Goal: Information Seeking & Learning: Learn about a topic

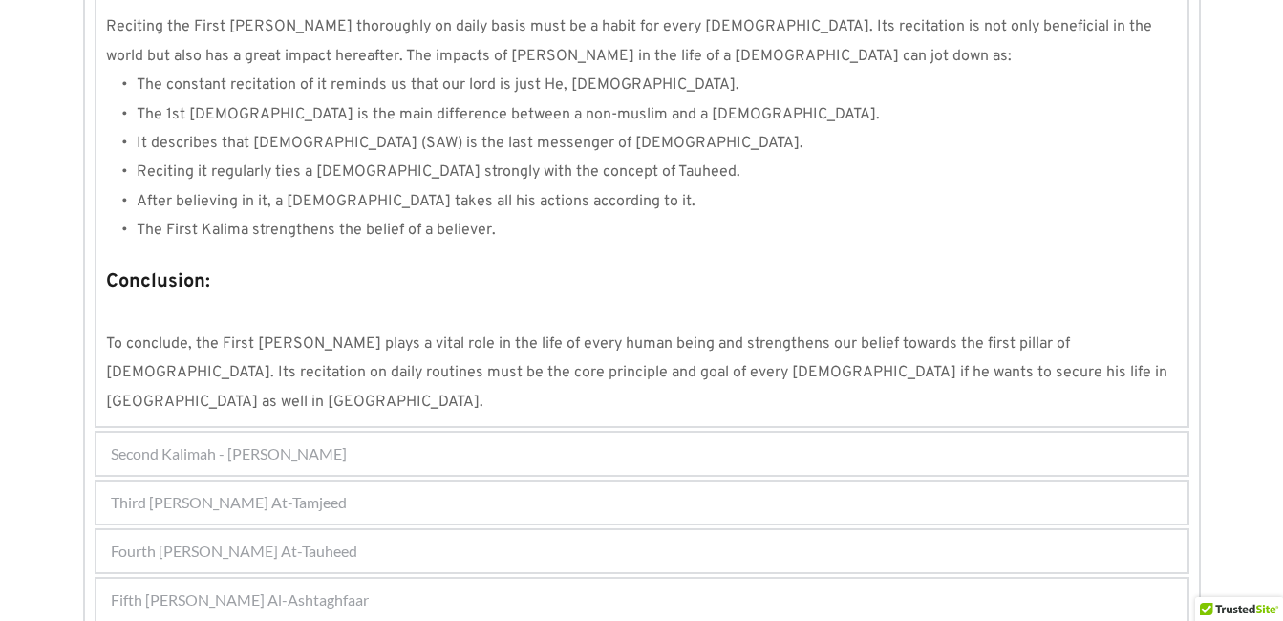
scroll to position [1837, 0]
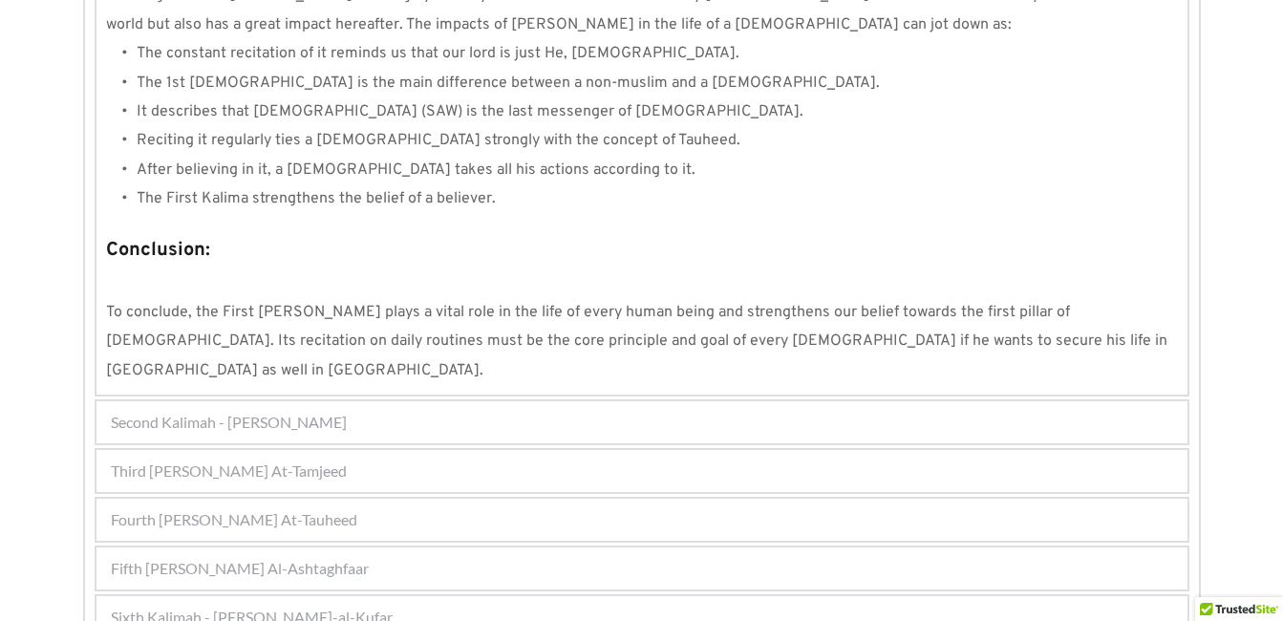
click at [1022, 596] on div "Sixth Kalimah - [PERSON_NAME]-al-Kufar" at bounding box center [642, 617] width 1091 height 42
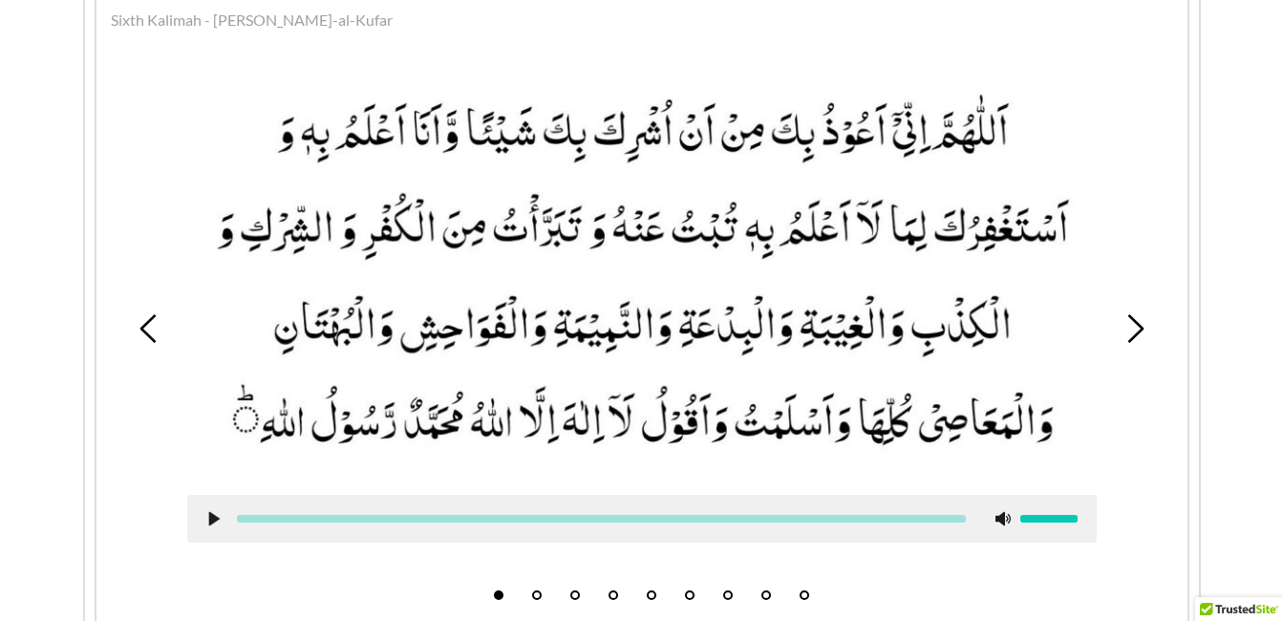
scroll to position [708, 0]
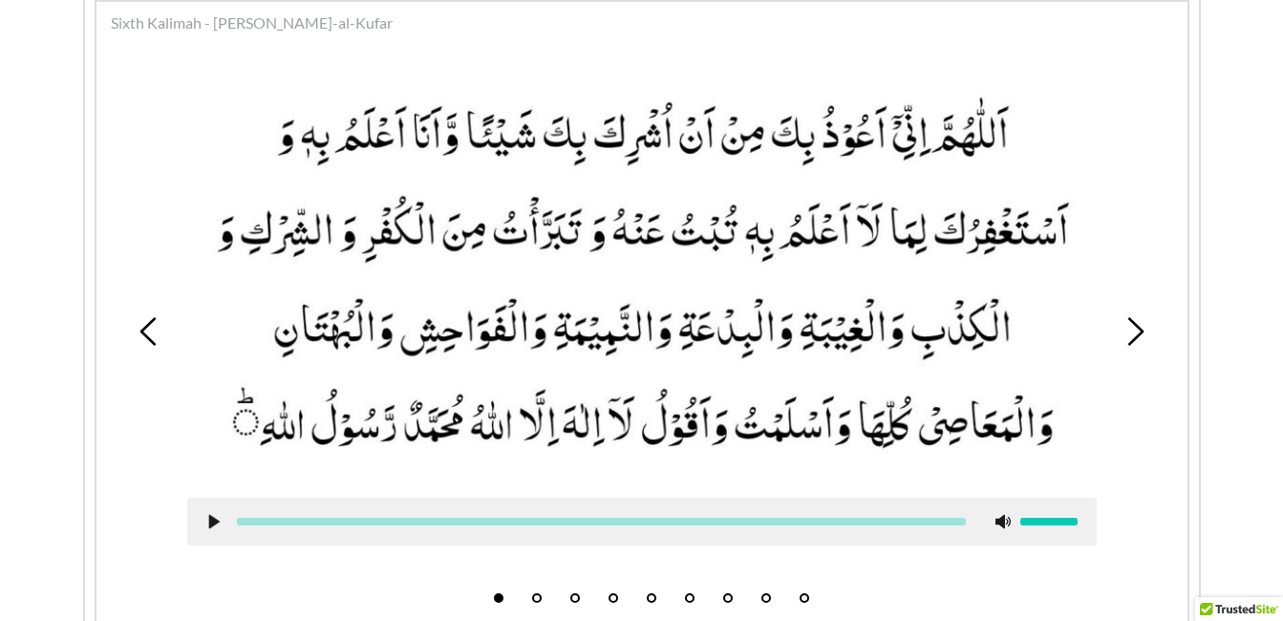
click at [732, 381] on picture at bounding box center [642, 276] width 910 height 403
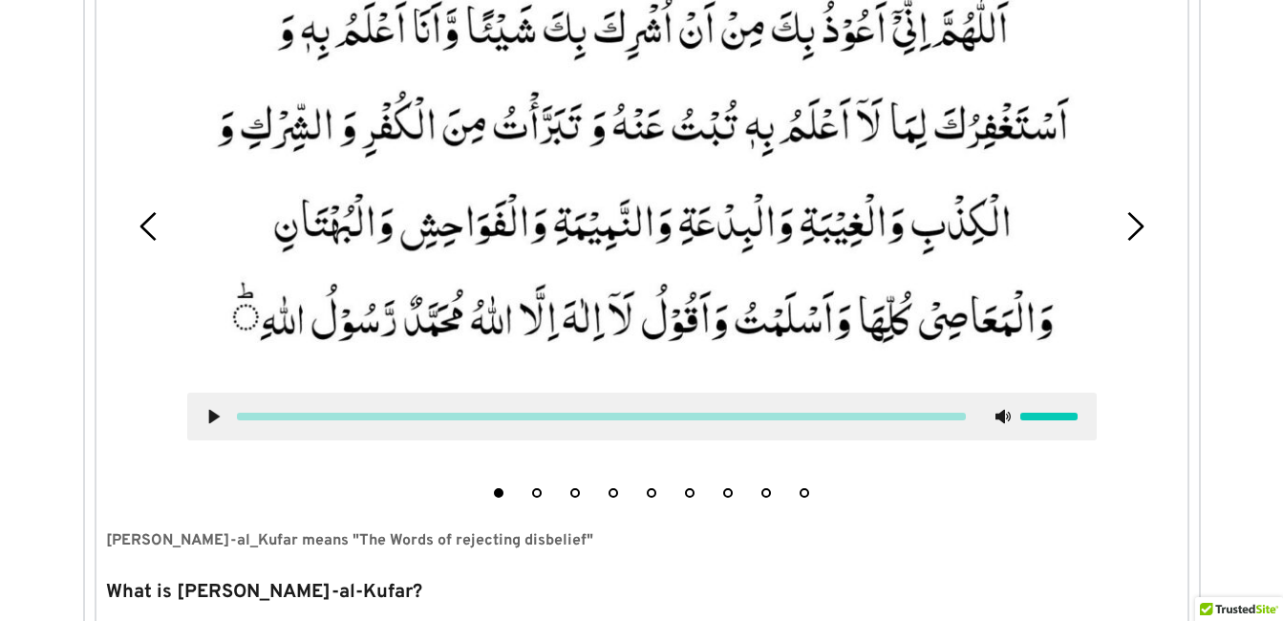
scroll to position [823, 0]
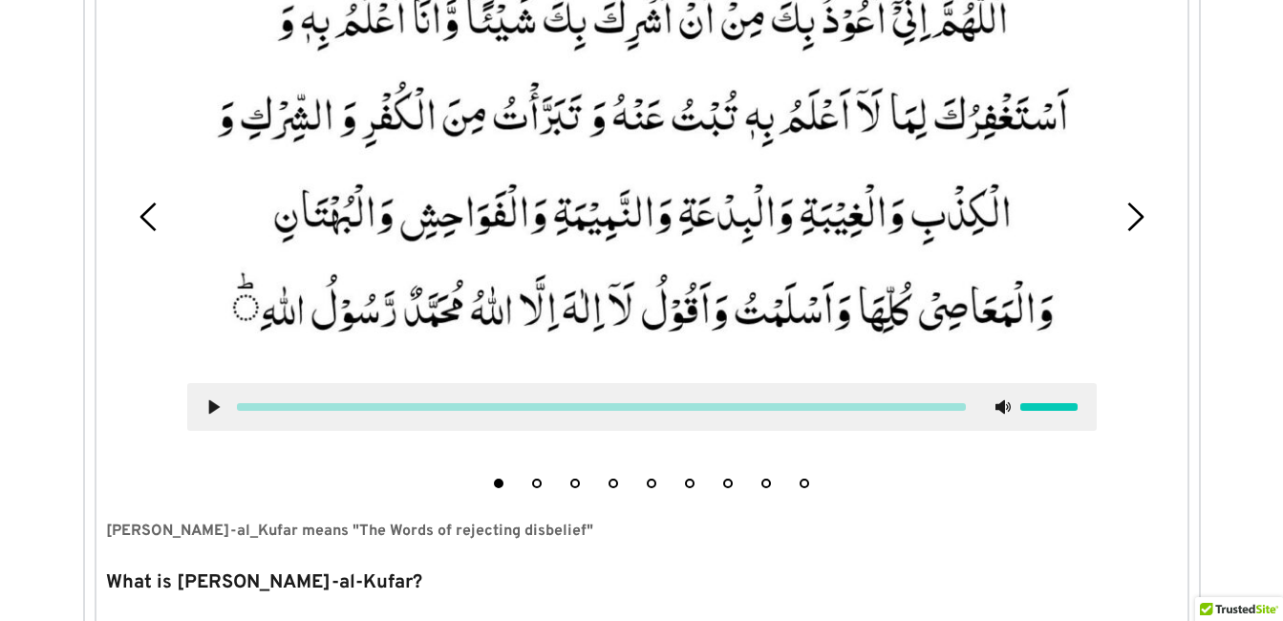
click at [614, 486] on button "4" at bounding box center [614, 484] width 10 height 10
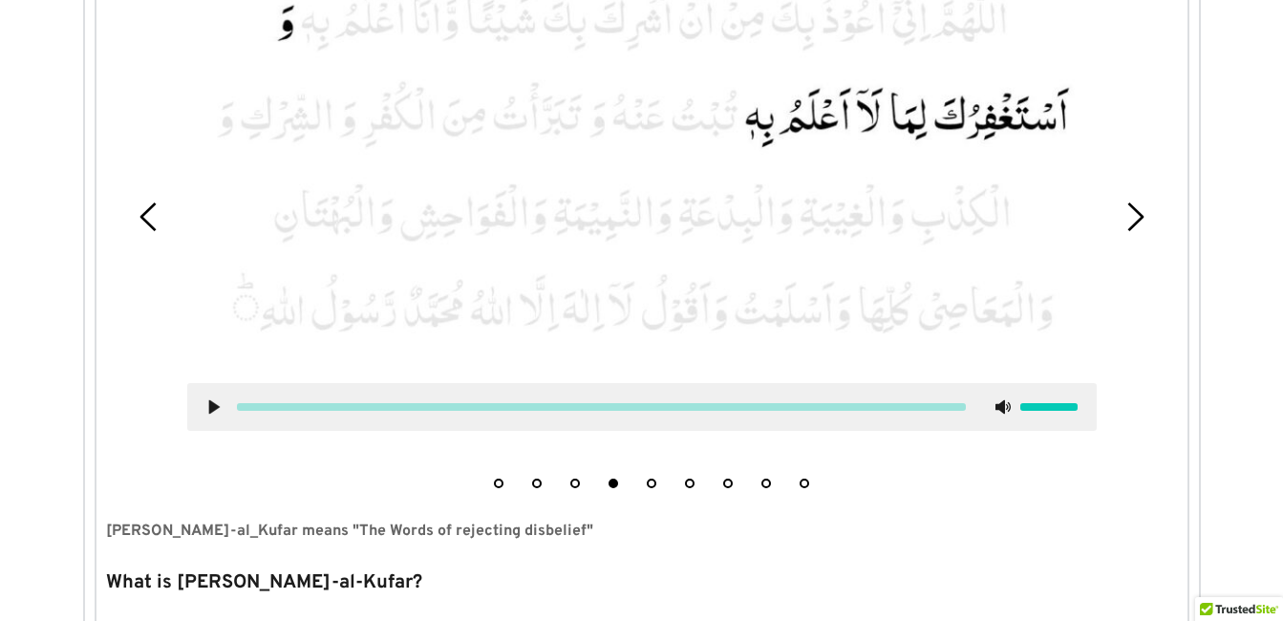
click at [651, 491] on div "1 2 3 4 5 6 7 8 9" at bounding box center [642, 217] width 1072 height 561
click at [653, 484] on button "5" at bounding box center [652, 484] width 10 height 10
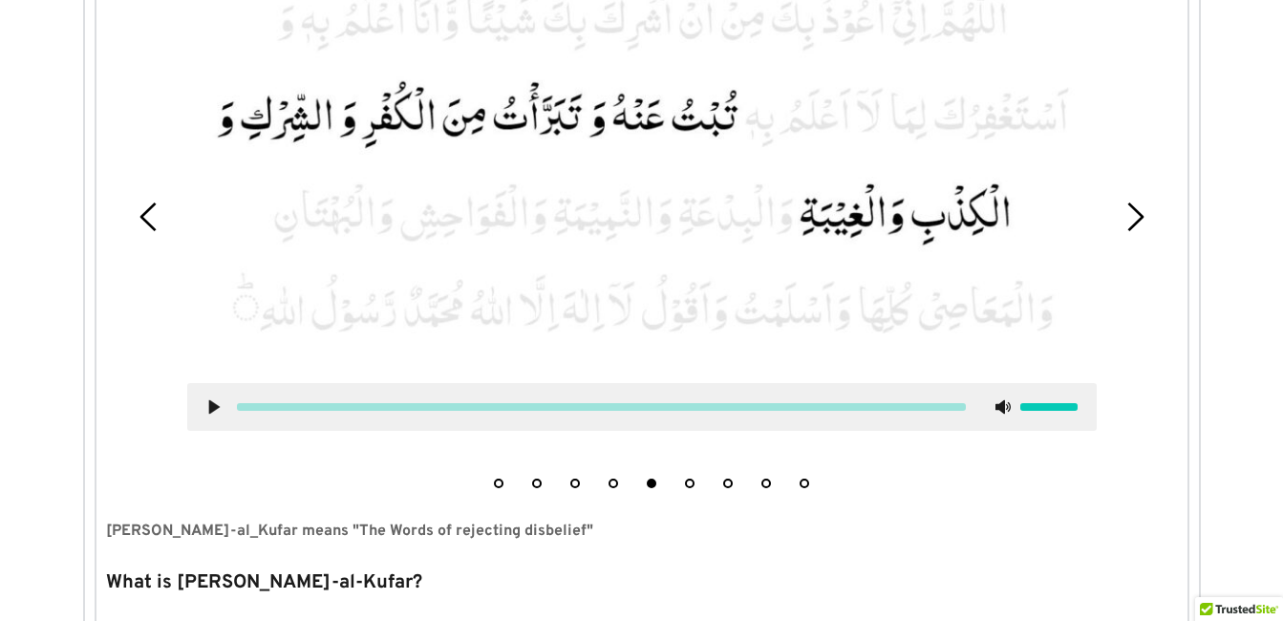
click at [215, 400] on icon at bounding box center [213, 406] width 15 height 15
click at [216, 404] on use at bounding box center [213, 406] width 12 height 14
click at [720, 261] on picture at bounding box center [642, 162] width 910 height 403
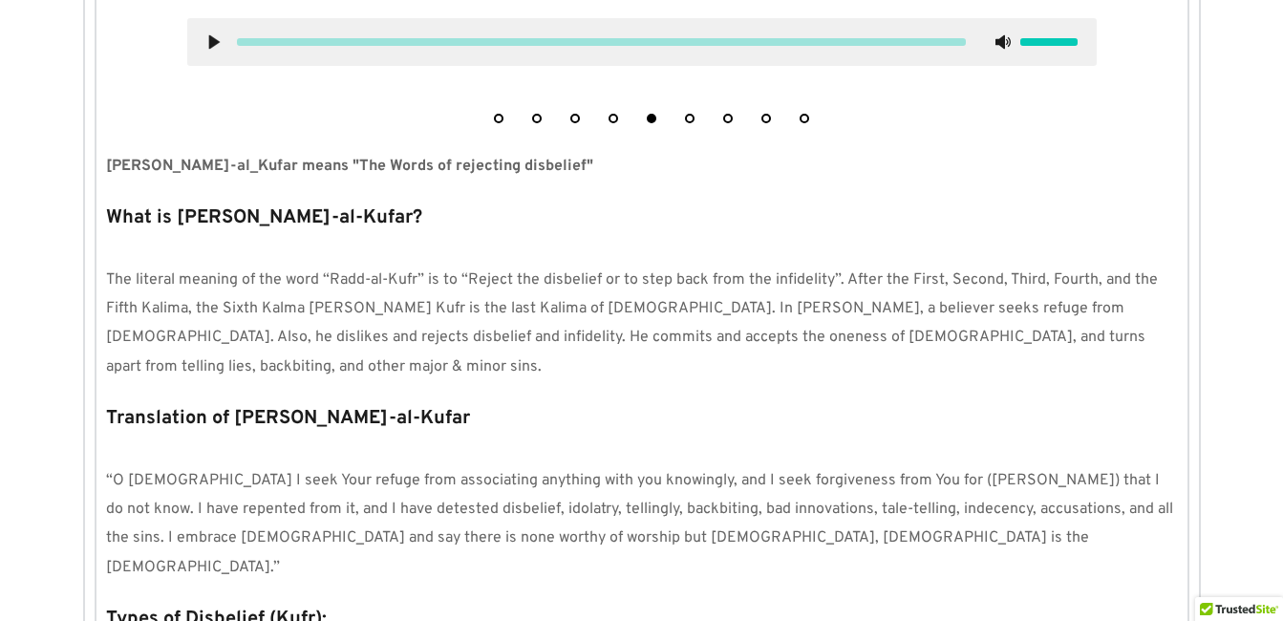
scroll to position [1281, 0]
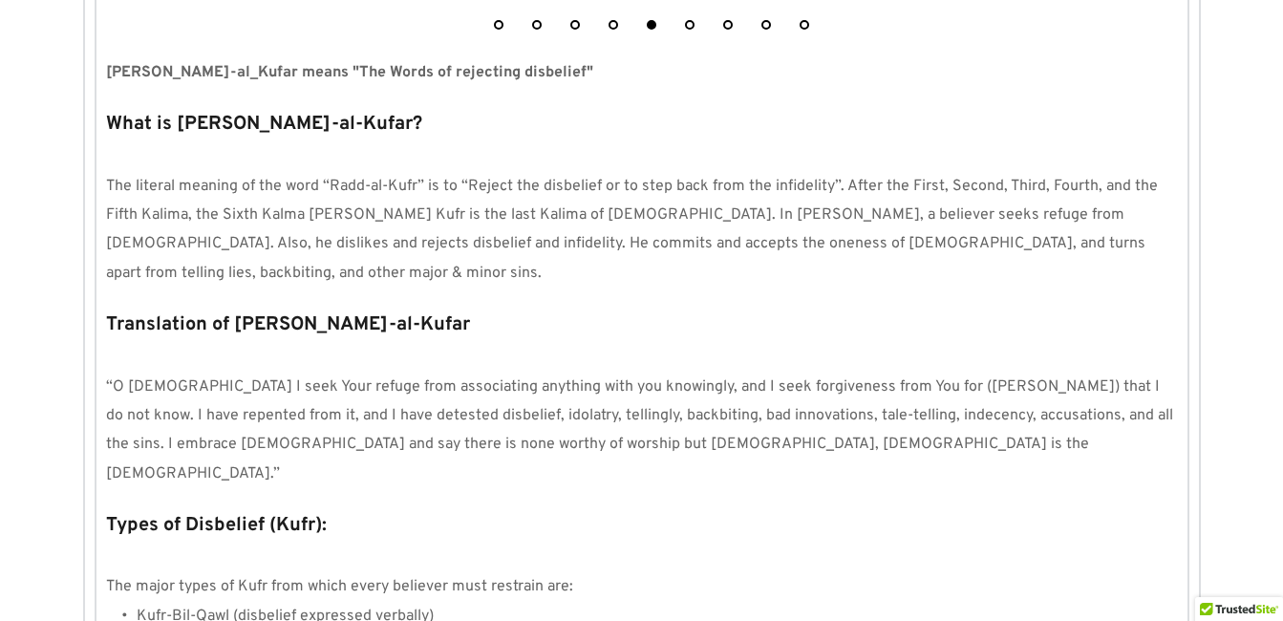
click at [786, 133] on p "What is [PERSON_NAME]-al-Kufar?" at bounding box center [642, 124] width 1072 height 36
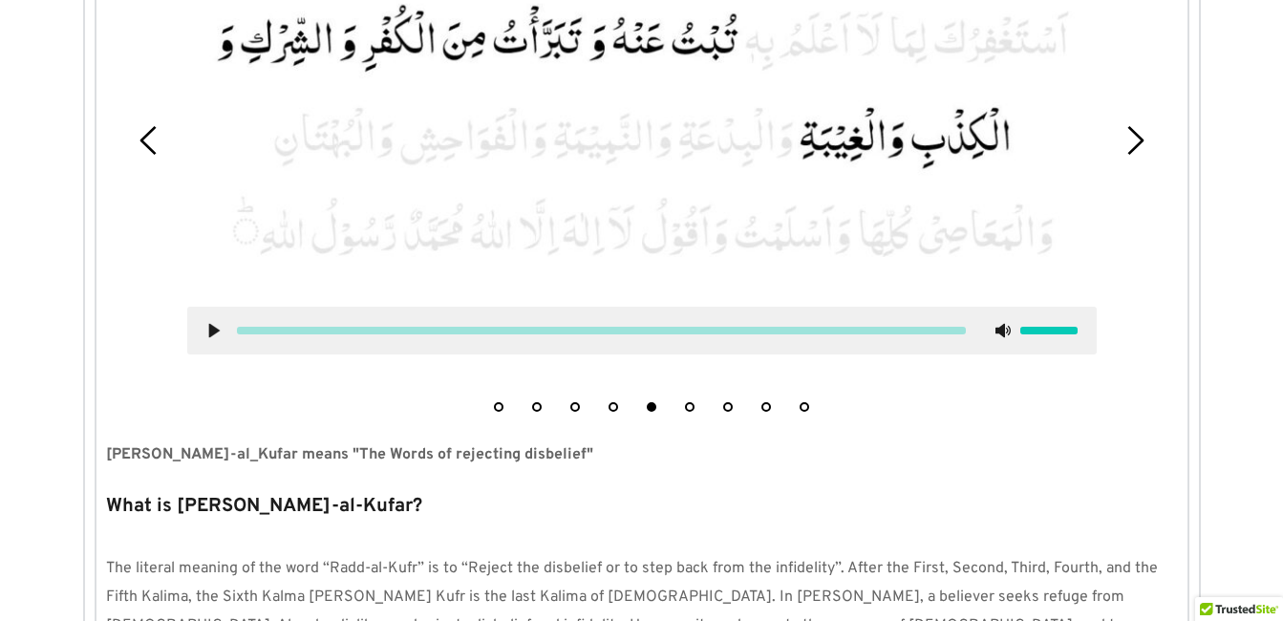
scroll to position [861, 0]
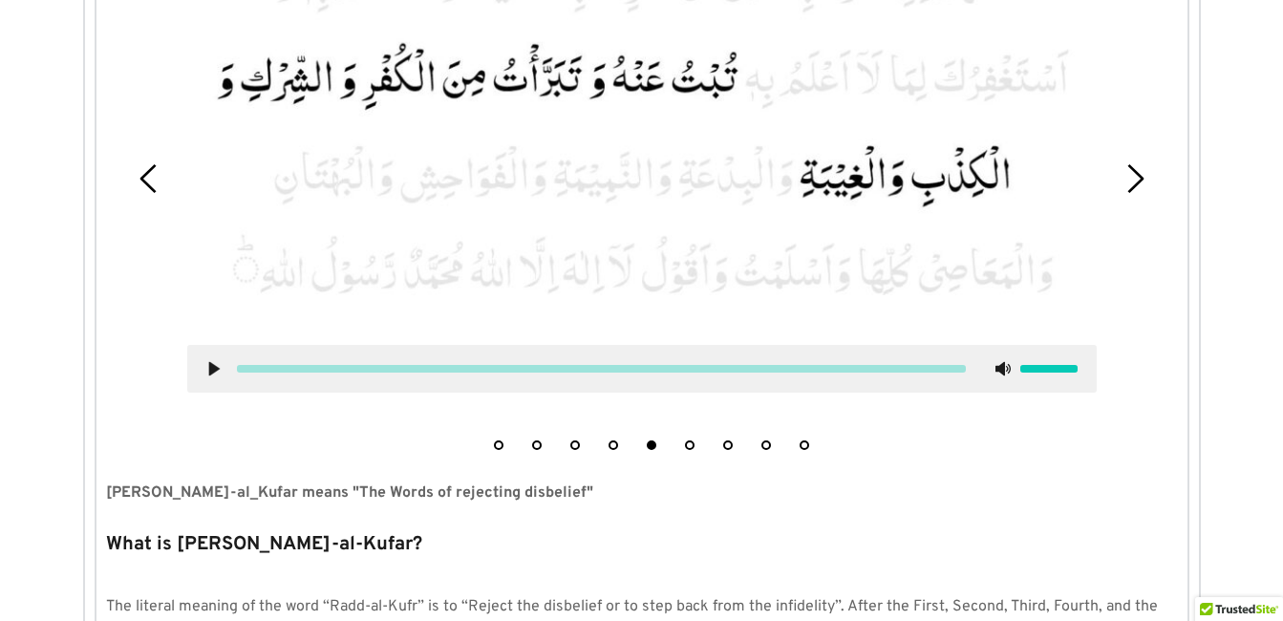
click at [211, 370] on use at bounding box center [213, 368] width 11 height 14
click at [211, 366] on use at bounding box center [214, 368] width 12 height 14
click at [481, 212] on picture at bounding box center [642, 124] width 910 height 403
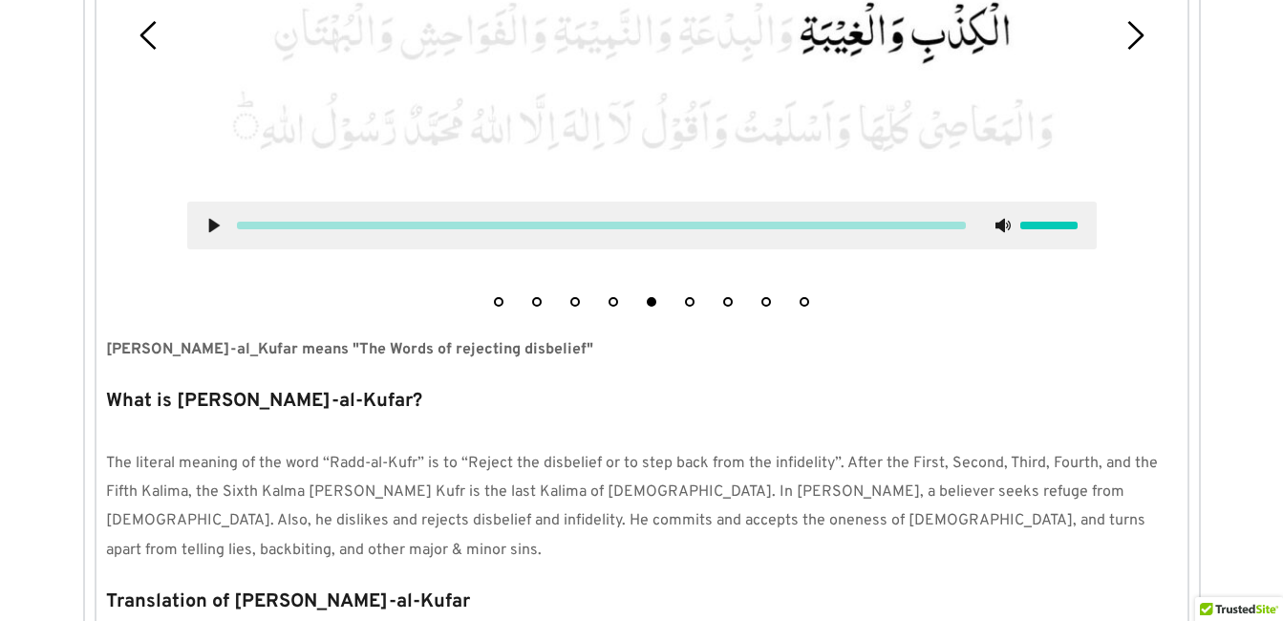
scroll to position [1052, 0]
